Goal: Task Accomplishment & Management: Use online tool/utility

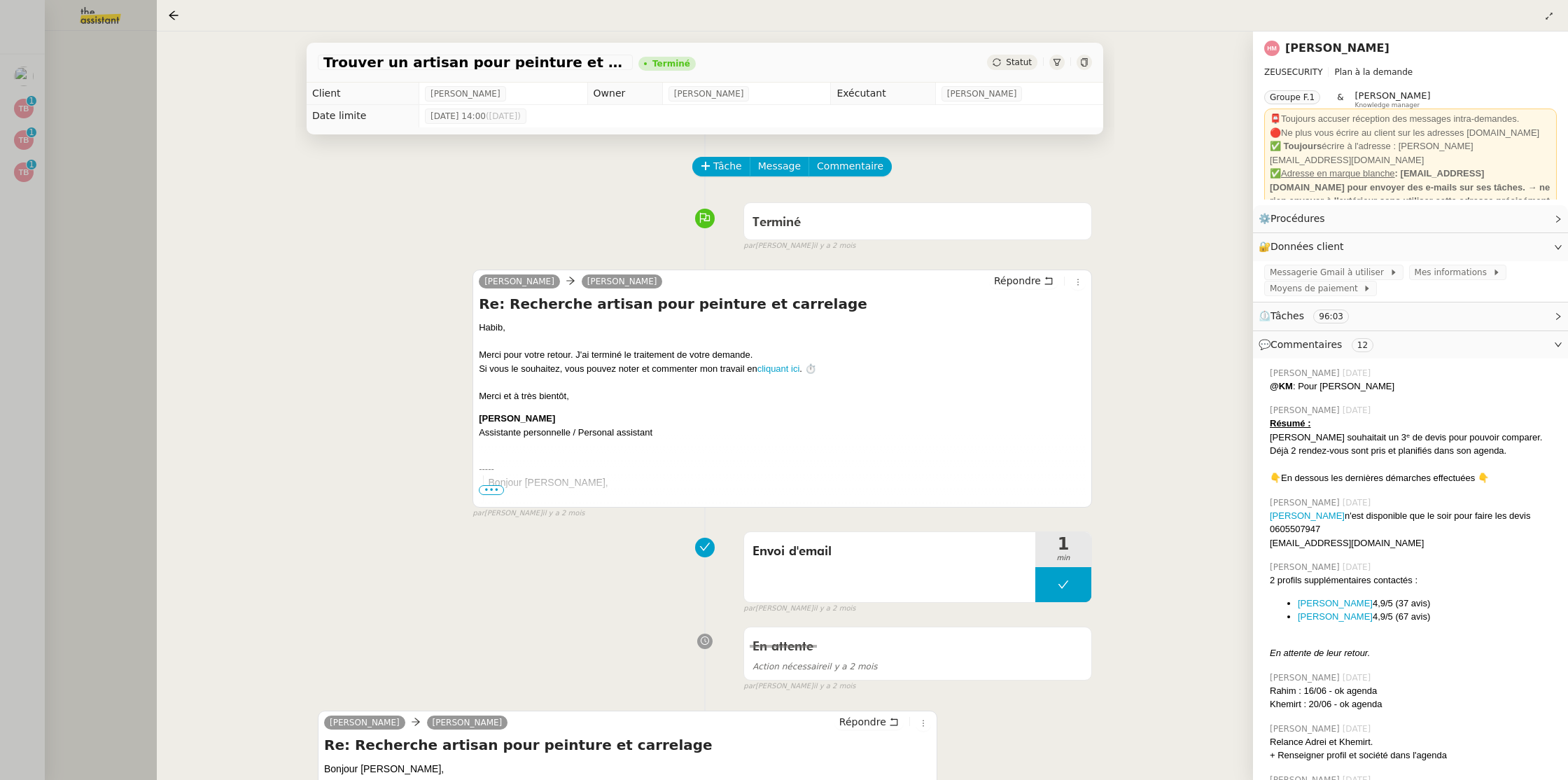
click at [86, 125] on div at bounding box center [784, 390] width 1568 height 780
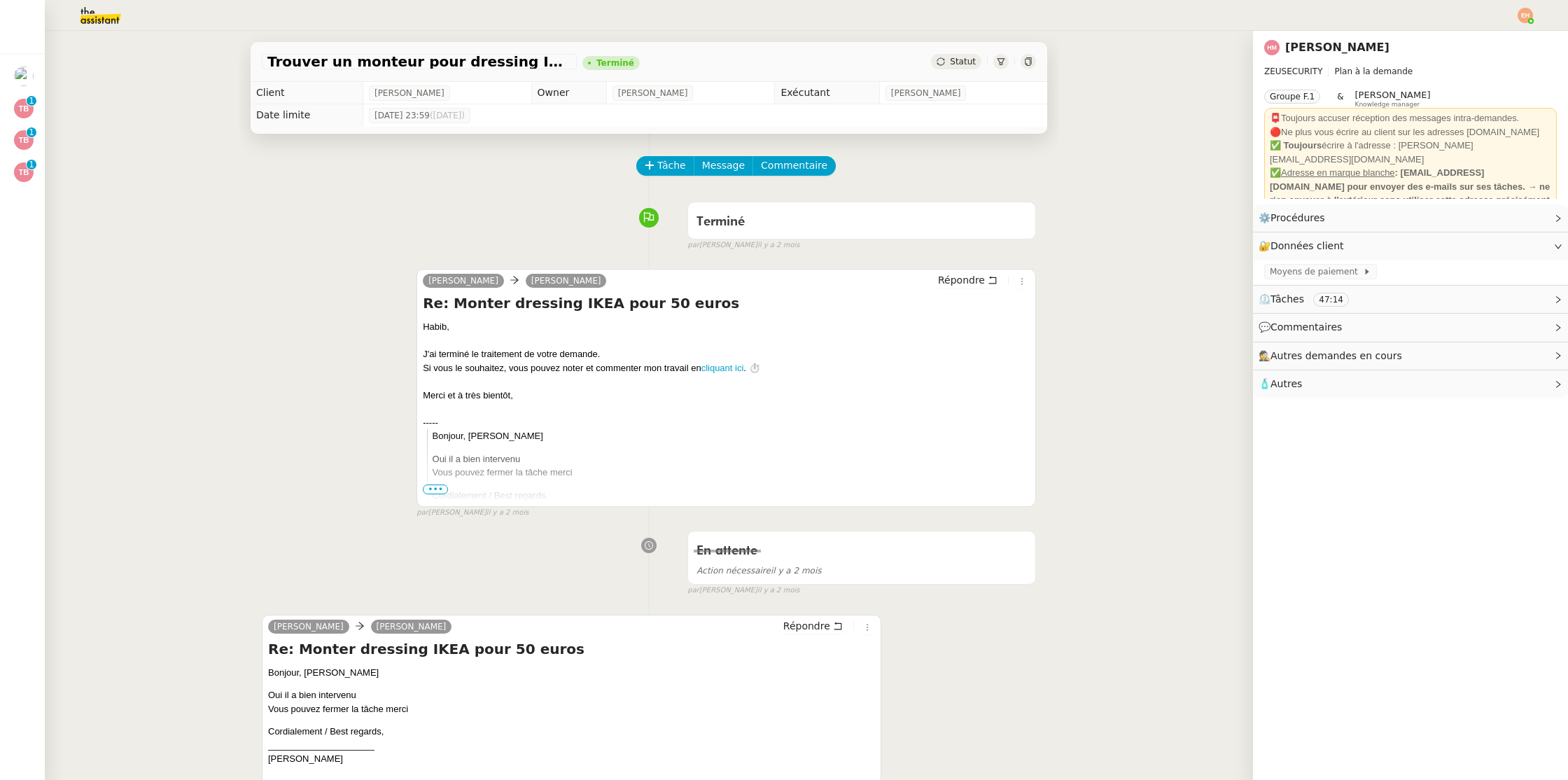
click at [99, 17] on img at bounding box center [89, 15] width 108 height 31
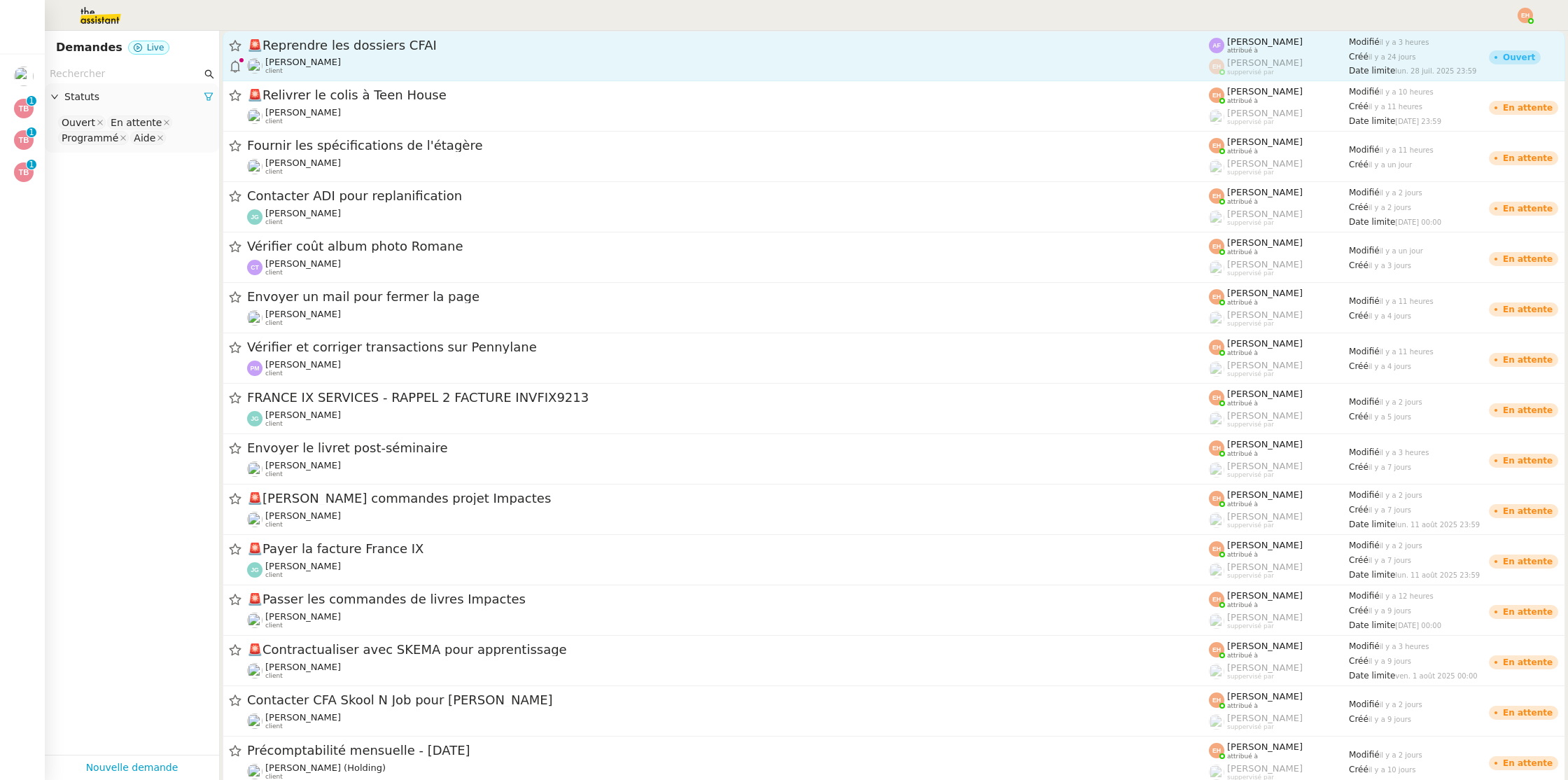
click at [632, 51] on span "🚨 Reprendre les dossiers CFAI" at bounding box center [728, 45] width 962 height 12
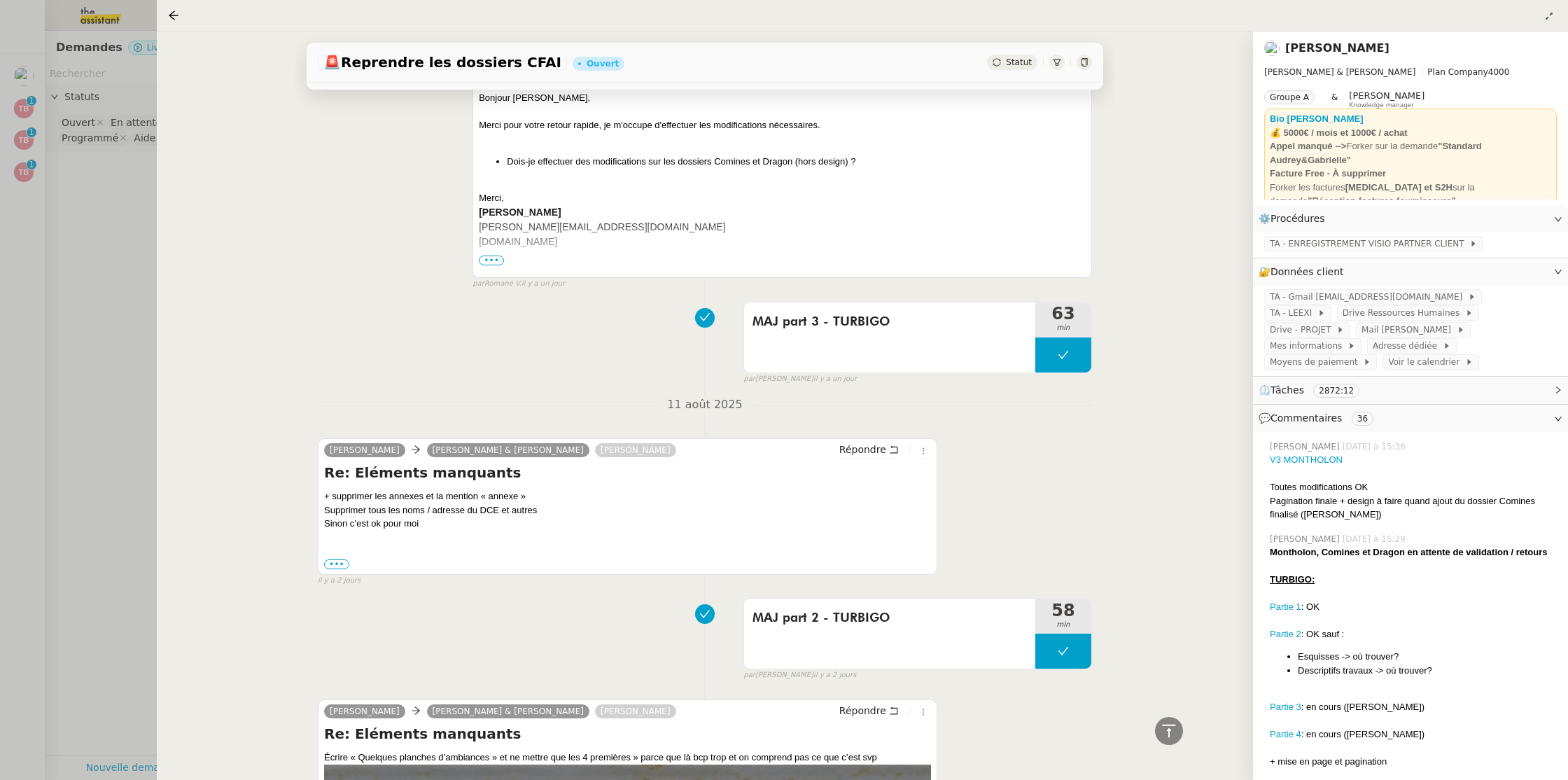
scroll to position [1898, 0]
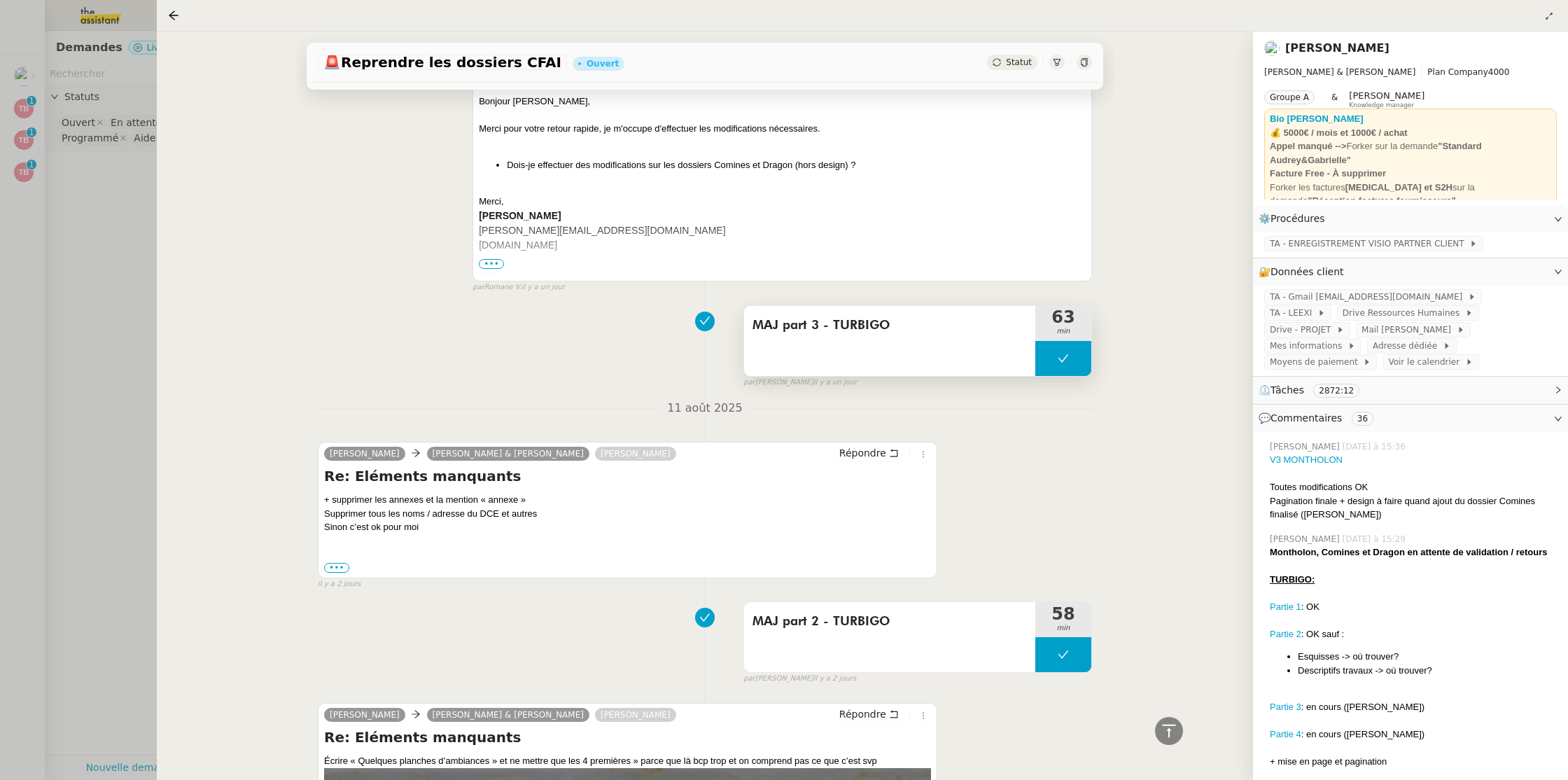
click at [950, 351] on div "MAJ part 3 - TURBIGO" at bounding box center [889, 341] width 291 height 70
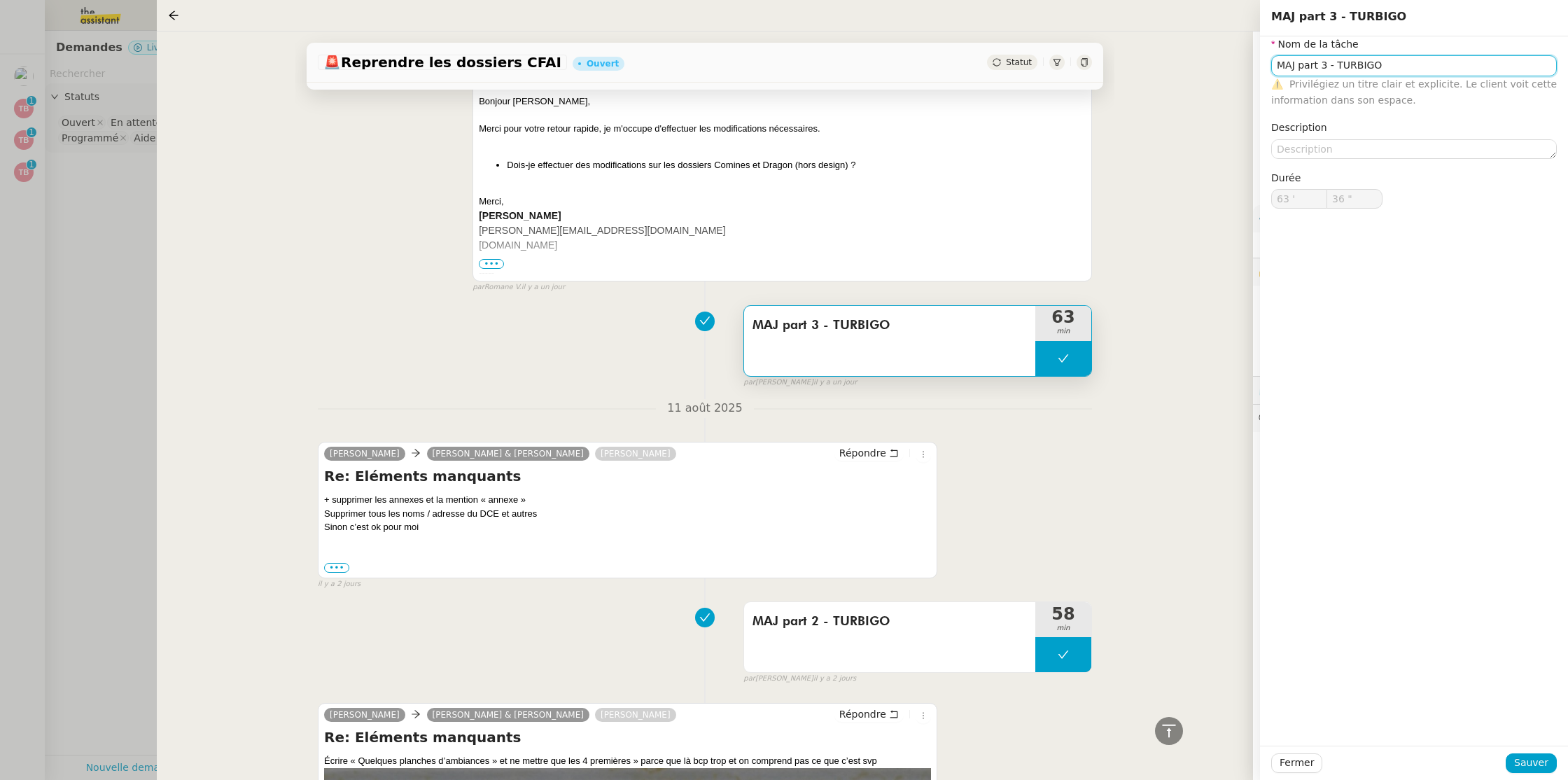
click at [1356, 62] on input "MAJ part 3 - TURBIGO" at bounding box center [1414, 65] width 285 height 20
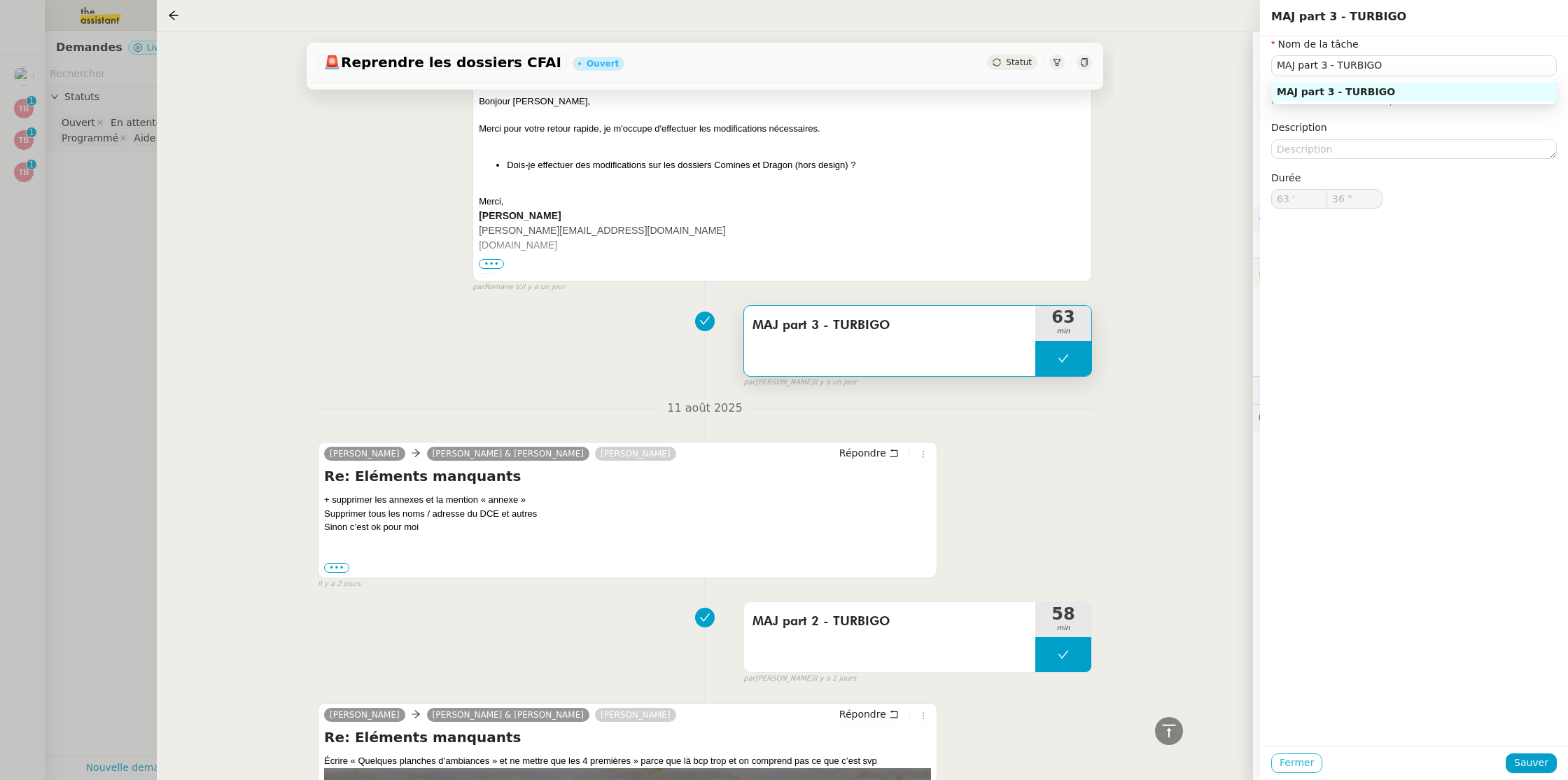
click at [1306, 761] on span "Fermer" at bounding box center [1297, 763] width 34 height 16
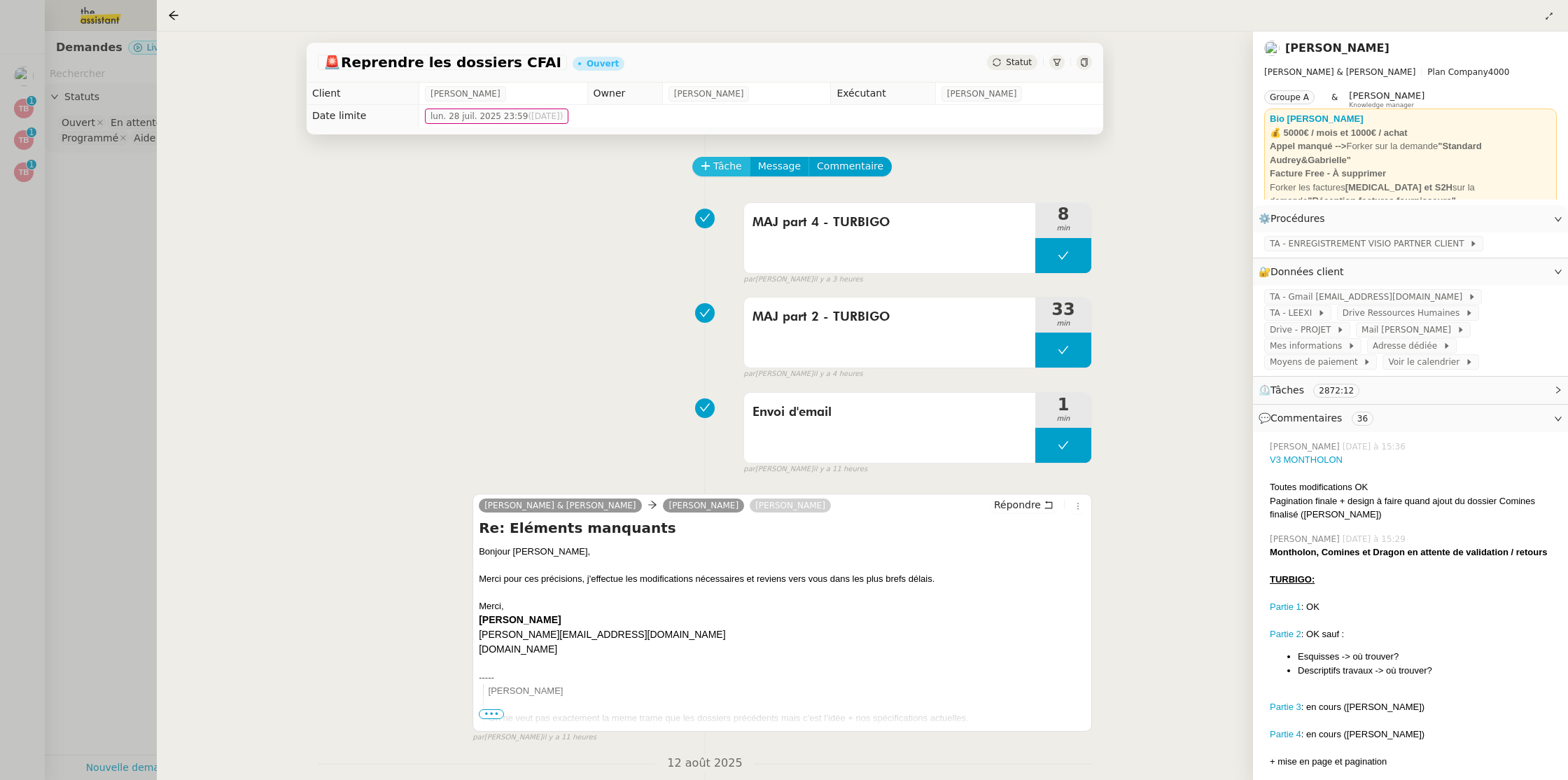
click at [714, 175] on button "Tâche" at bounding box center [720, 166] width 58 height 20
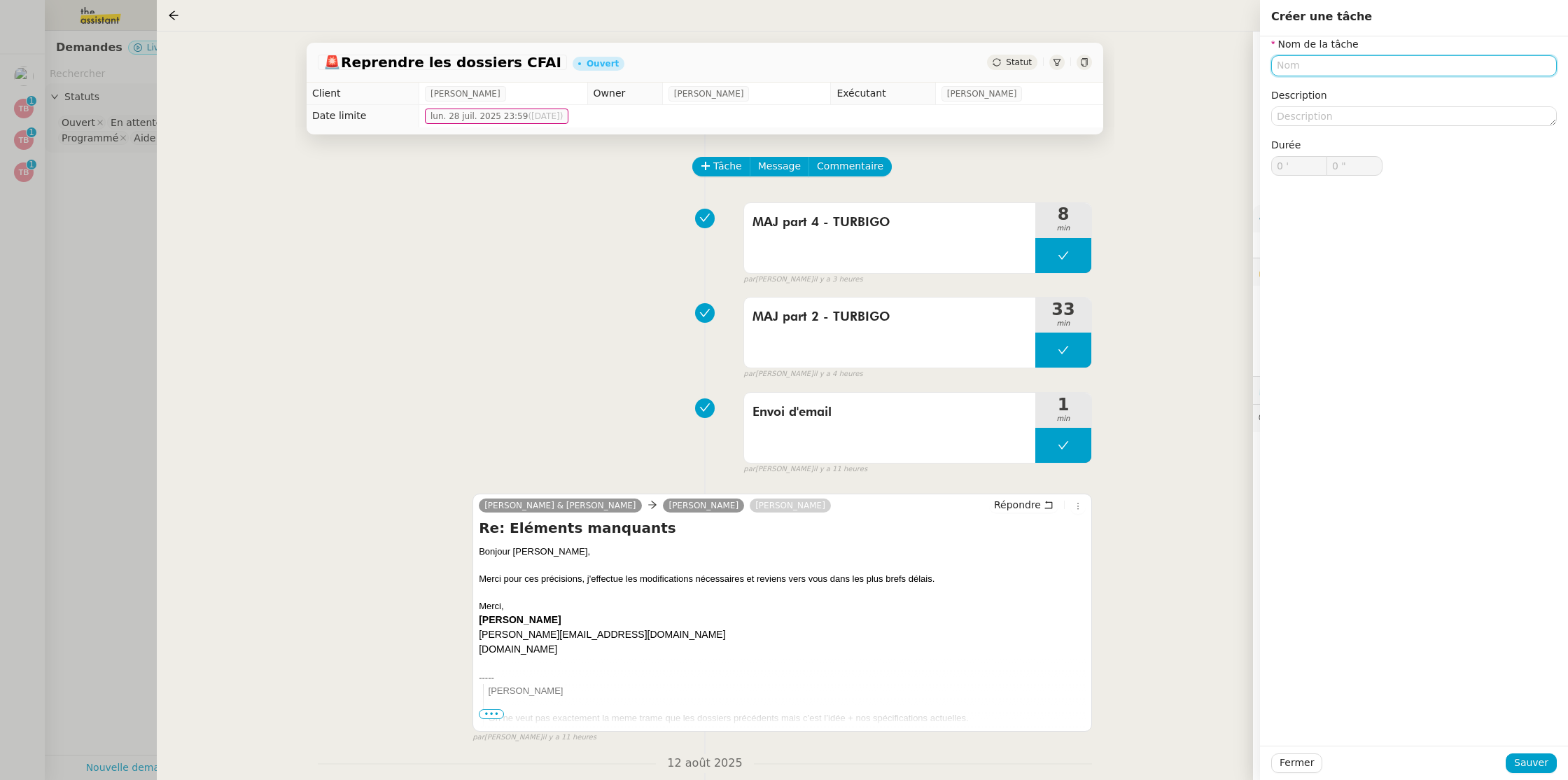
paste input "MAJ part 3 - TURBIGO"
type input "MAJ part 3 - TURBIGO"
click at [1551, 760] on button "Sauver" at bounding box center [1531, 763] width 51 height 20
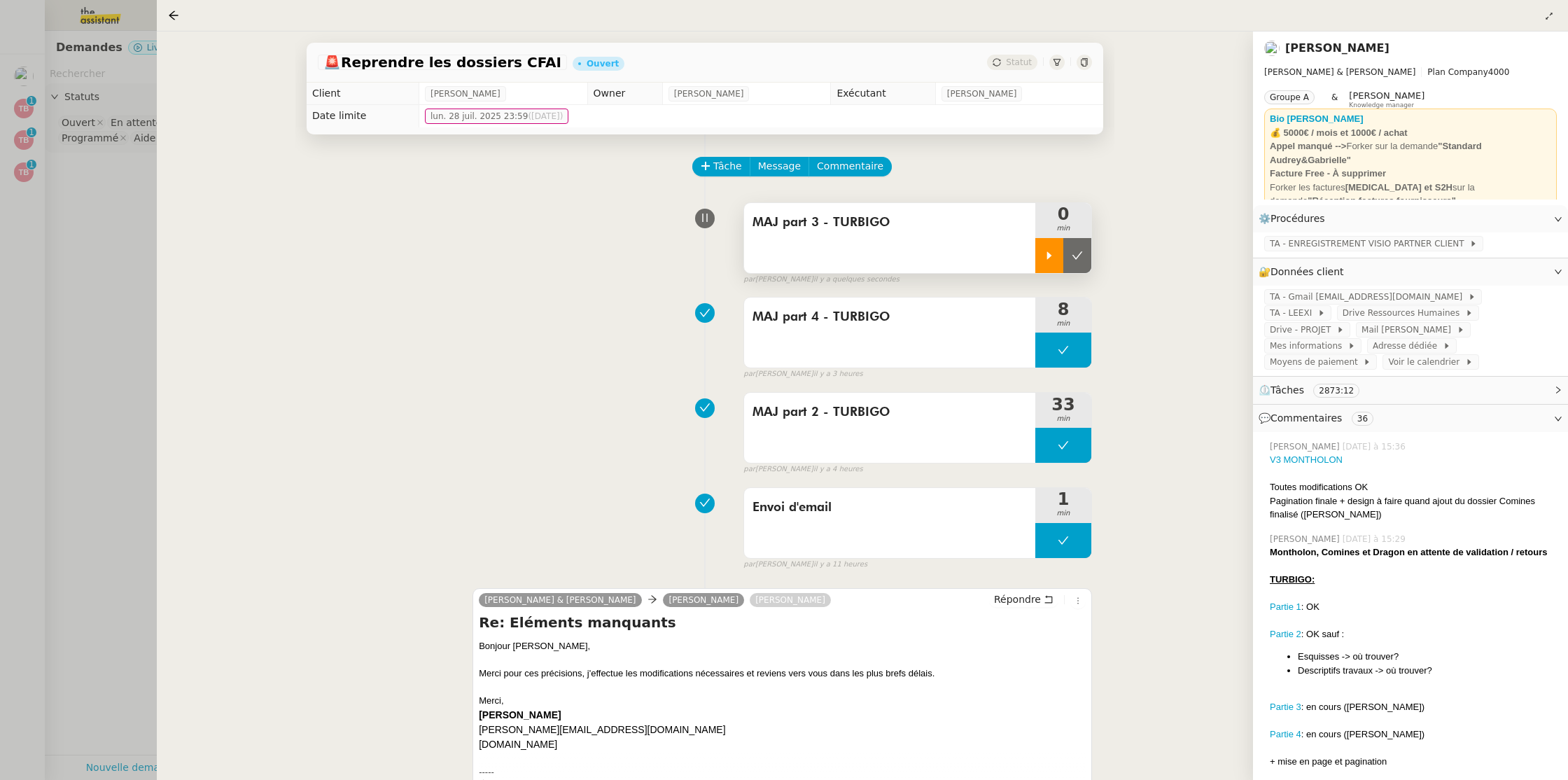
click at [1047, 255] on icon at bounding box center [1050, 254] width 5 height 7
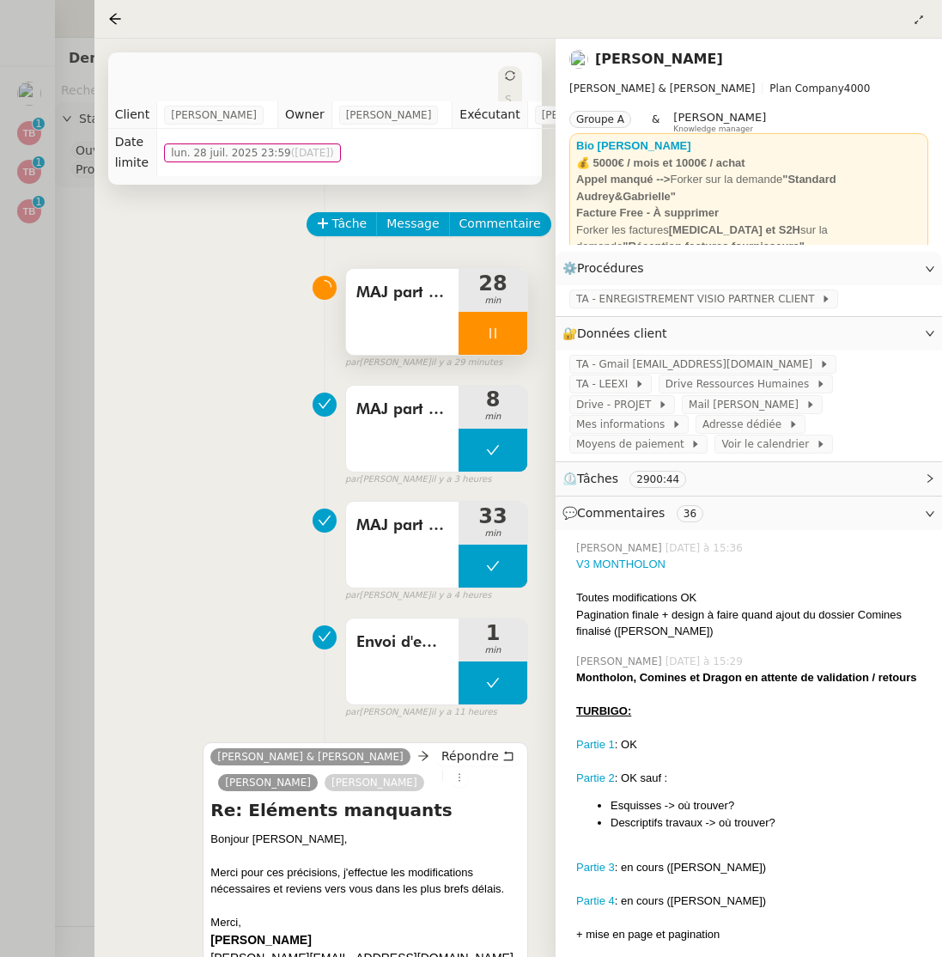
click at [492, 338] on icon at bounding box center [493, 333] width 14 height 14
